Goal: Communication & Community: Connect with others

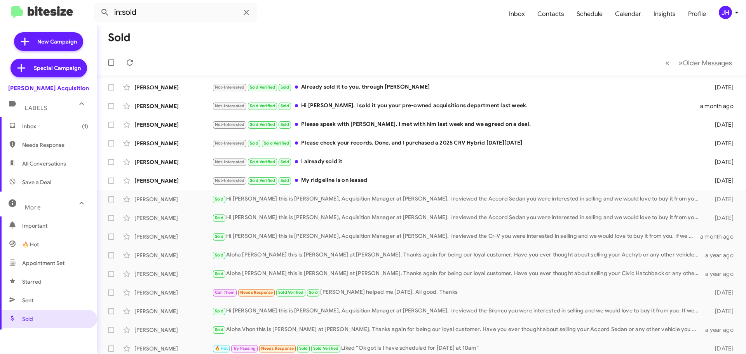
scroll to position [78, 0]
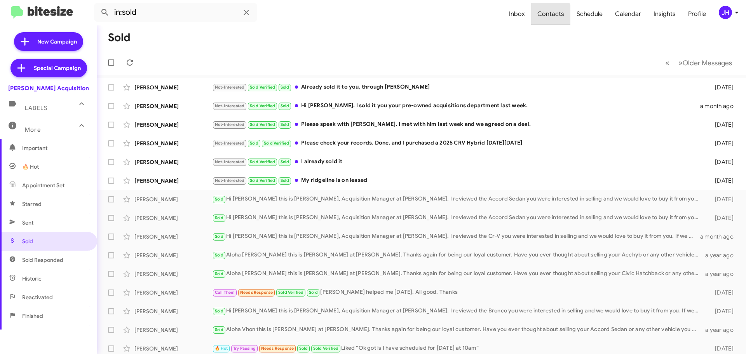
click at [549, 16] on span "Contacts" at bounding box center [550, 14] width 39 height 23
type input "in:groups"
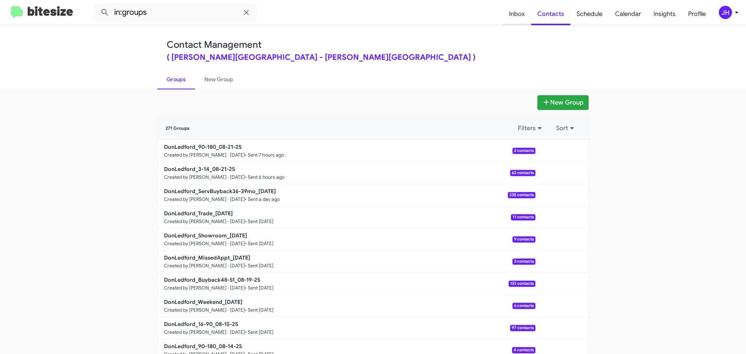
click at [523, 13] on span "Inbox" at bounding box center [517, 14] width 28 height 23
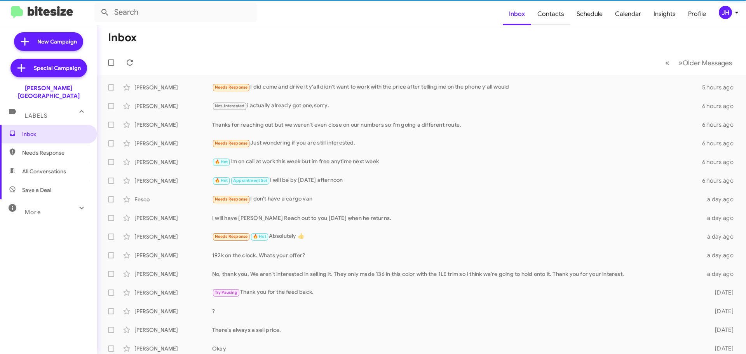
click at [570, 9] on span "Contacts" at bounding box center [550, 14] width 39 height 23
type input "in:groups"
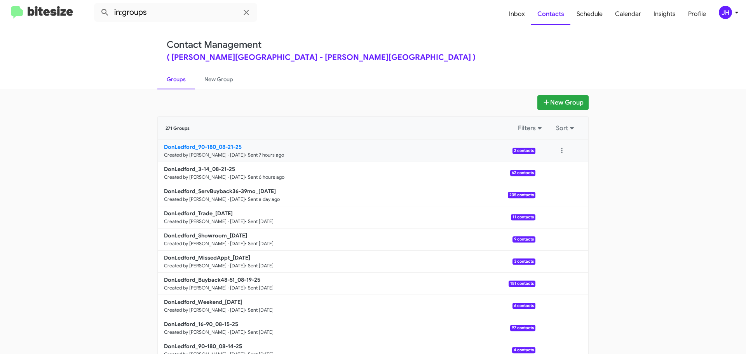
click at [356, 143] on p "DonLedford_90-180_08-21-25" at bounding box center [346, 147] width 365 height 8
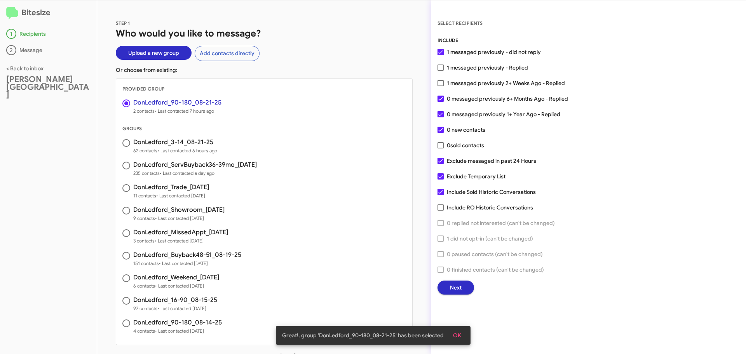
drag, startPoint x: 536, startPoint y: 160, endPoint x: 448, endPoint y: 159, distance: 88.3
click at [448, 159] on div "INCLUDE 1 messaged previously - did not reply 1 messaged previously - Replied 1…" at bounding box center [589, 166] width 302 height 258
copy span "Exclude messaged in past 24 Hours"
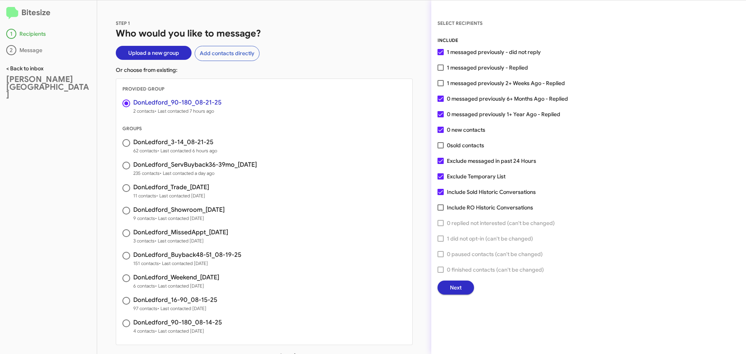
click at [31, 71] on link "< Back to inbox" at bounding box center [24, 68] width 37 height 7
